Goal: Task Accomplishment & Management: Use online tool/utility

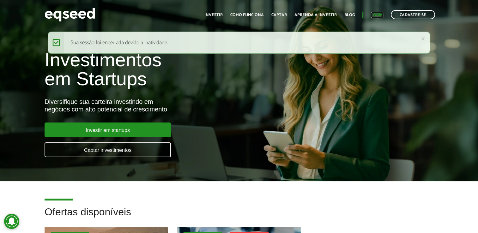
click at [378, 14] on link "Login" at bounding box center [377, 15] width 12 height 4
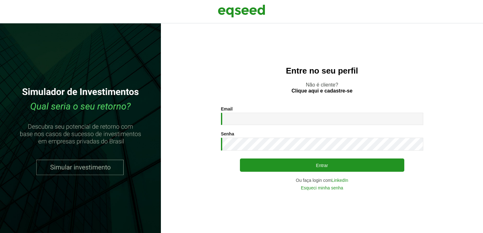
click at [262, 112] on div "Email * Digite seu endereço de e-mail." at bounding box center [322, 116] width 202 height 19
click at [262, 113] on div "Email * Digite seu endereço de e-mail." at bounding box center [322, 116] width 202 height 19
click at [263, 116] on input "Email *" at bounding box center [322, 119] width 202 height 12
type input "**********"
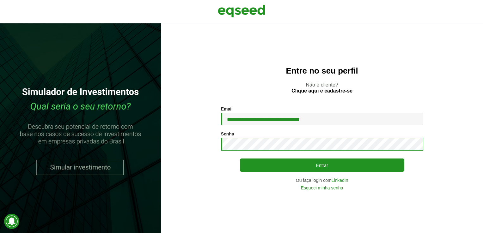
click at [240, 159] on button "Entrar" at bounding box center [322, 165] width 164 height 13
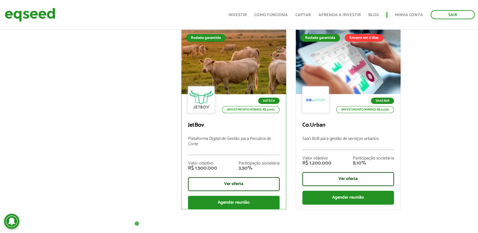
scroll to position [253, 0]
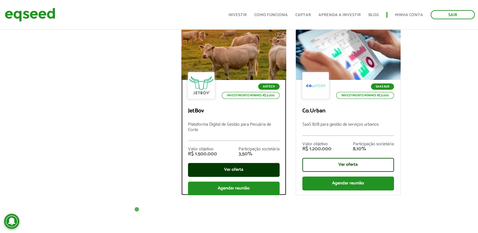
click at [254, 166] on div "Ver oferta" at bounding box center [234, 170] width 92 height 14
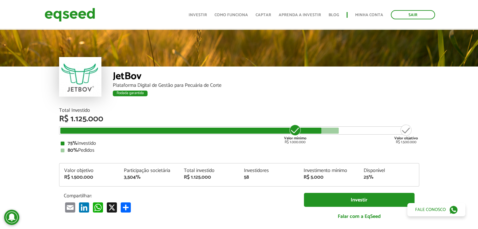
scroll to position [4, 0]
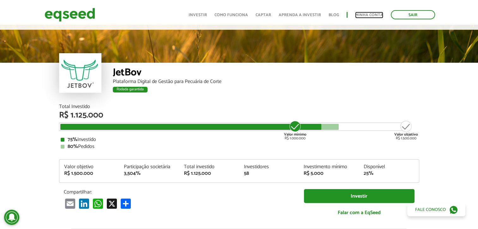
click at [362, 15] on link "Minha conta" at bounding box center [369, 15] width 28 height 4
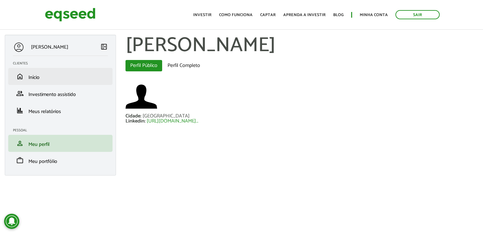
click at [46, 80] on li "home Início" at bounding box center [60, 76] width 104 height 17
click at [30, 78] on span "Início" at bounding box center [33, 77] width 11 height 9
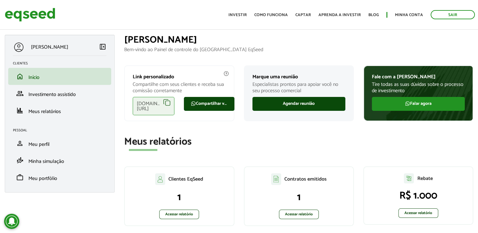
click at [167, 103] on div "[DOMAIN_NAME][URL]" at bounding box center [154, 106] width 42 height 18
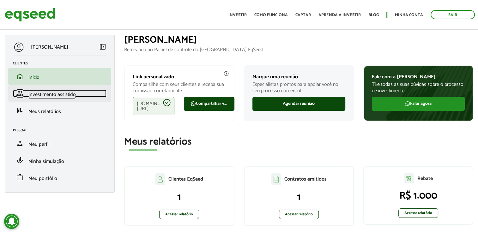
click at [55, 94] on span "Investimento assistido" at bounding box center [51, 94] width 47 height 9
